Goal: Find specific page/section: Find specific page/section

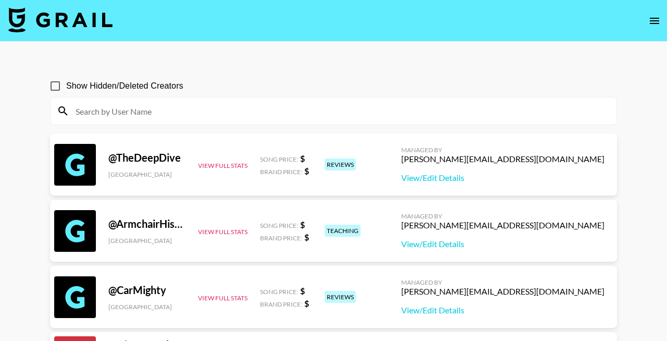
click at [108, 113] on input at bounding box center [339, 111] width 541 height 17
paste input "emilyjuneeeee"
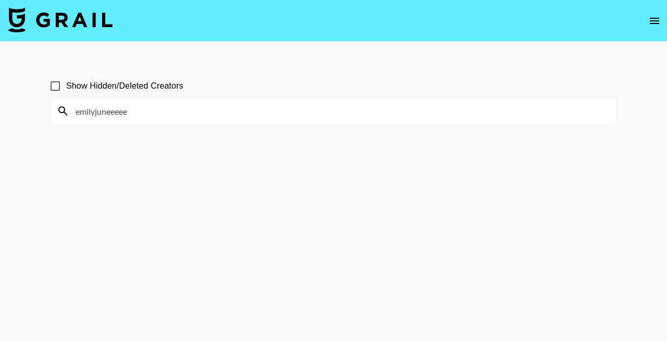
type input "emilyjuneeeee"
click at [53, 84] on input "Show Hidden/Deleted Creators" at bounding box center [55, 86] width 22 height 22
checkbox input "true"
click at [171, 103] on input "emilyjuneeeee" at bounding box center [339, 111] width 541 height 17
click at [171, 105] on input "emilyjuneeeee" at bounding box center [339, 111] width 541 height 17
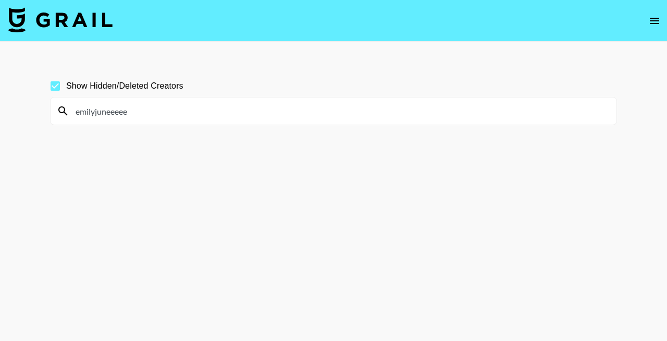
click at [169, 108] on input "emilyjuneeeee" at bounding box center [339, 111] width 541 height 17
type input "emilyjuneeeee"
